Goal: Transaction & Acquisition: Subscribe to service/newsletter

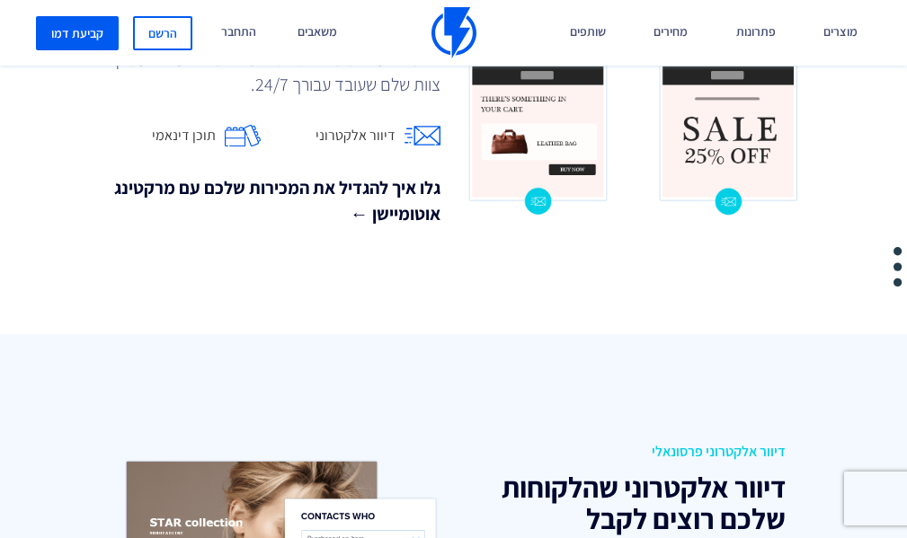
scroll to position [1707, 0]
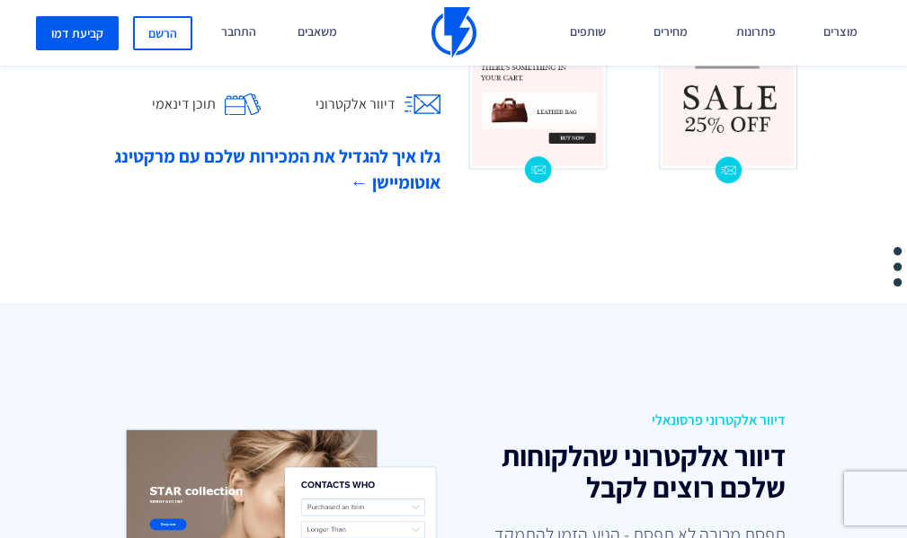
click at [361, 181] on link "גלו איך להגדיל את המכירות שלכם עם מרקטינג אוטומיישן ←" at bounding box center [274, 169] width 333 height 51
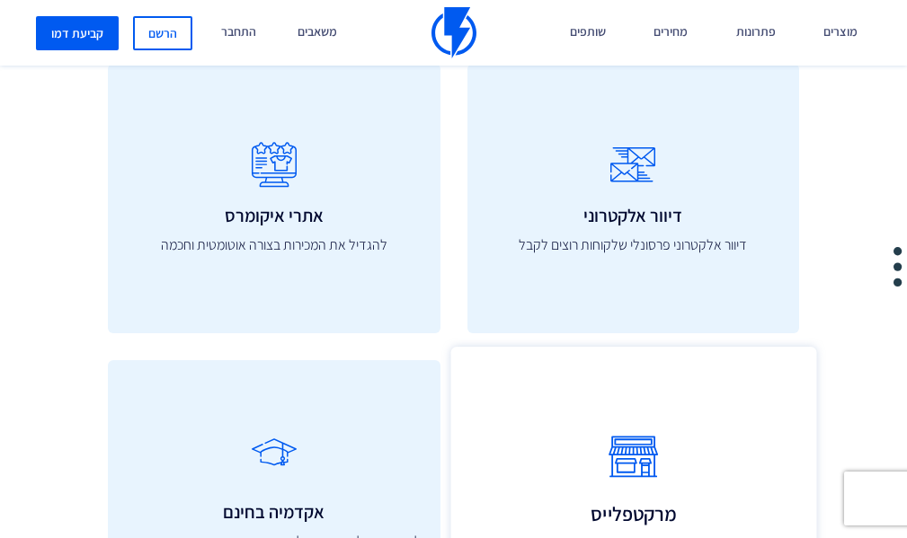
scroll to position [6021, 0]
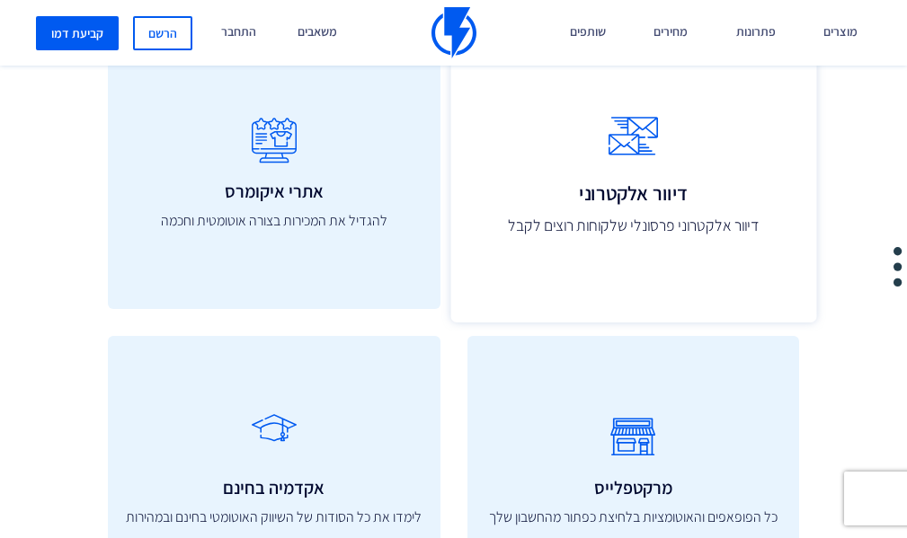
click at [586, 225] on link "דיוור אלקטרוני דיוור אלקטרוני פרסונלי שלקוחות רוצים לקבל" at bounding box center [632, 174] width 365 height 297
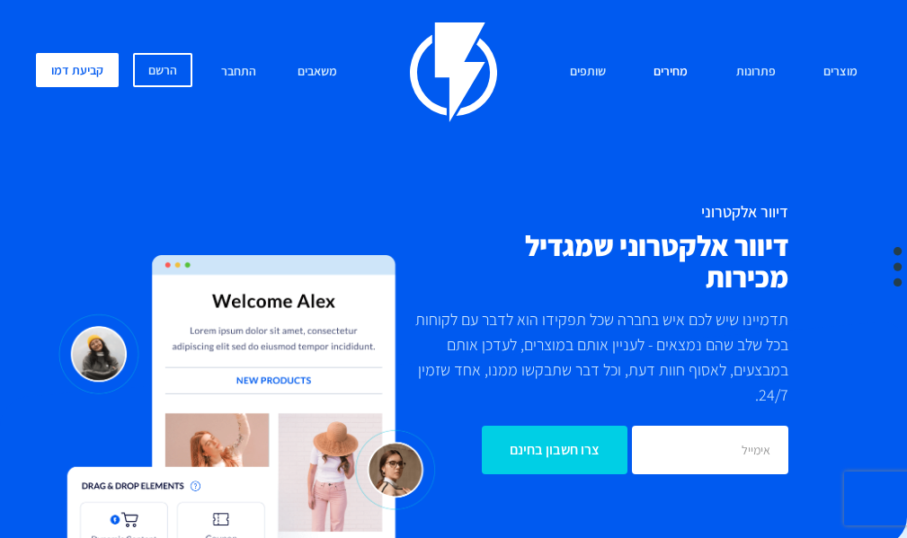
click at [664, 70] on link "מחירים" at bounding box center [670, 72] width 61 height 39
